Goal: Transaction & Acquisition: Download file/media

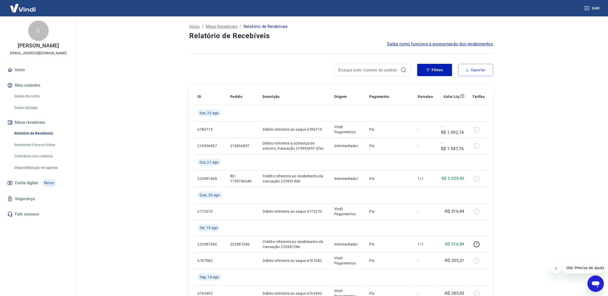
click at [479, 71] on button "Exportar" at bounding box center [475, 70] width 35 height 12
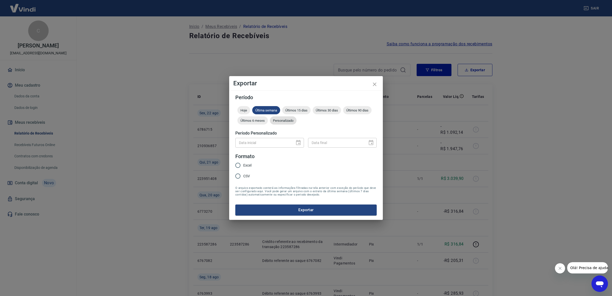
click at [279, 122] on div "Personalizado" at bounding box center [283, 120] width 27 height 8
click at [298, 144] on icon "Choose date" at bounding box center [298, 143] width 6 height 6
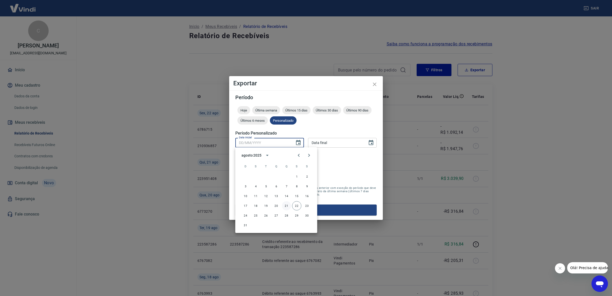
click at [287, 204] on button "21" at bounding box center [286, 205] width 9 height 9
type input "21/08/2025"
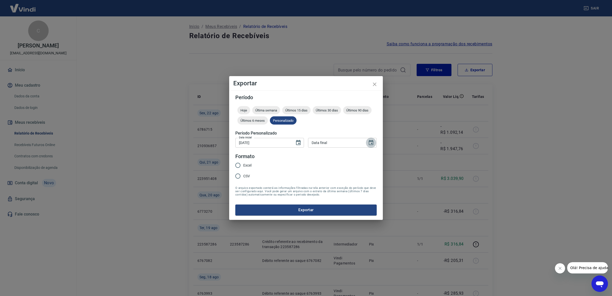
click at [373, 141] on icon "Choose date" at bounding box center [371, 142] width 5 height 5
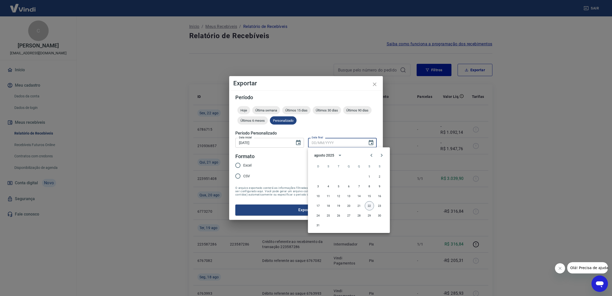
click at [371, 207] on button "22" at bounding box center [369, 205] width 9 height 9
type input "22/08/2025"
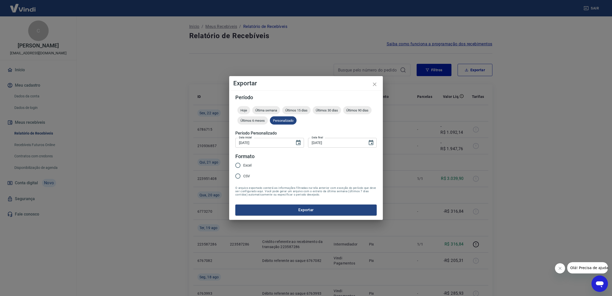
click at [247, 166] on span "Excel" at bounding box center [247, 165] width 8 height 5
click at [243, 166] on input "Excel" at bounding box center [238, 165] width 11 height 11
radio input "true"
click at [303, 211] on button "Exportar" at bounding box center [306, 209] width 141 height 11
